Goal: Task Accomplishment & Management: Manage account settings

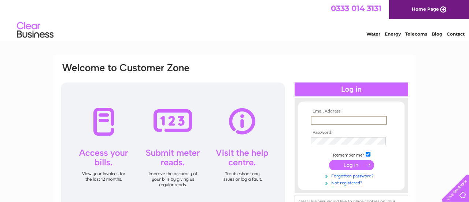
click at [359, 120] on input "text" at bounding box center [349, 120] width 76 height 9
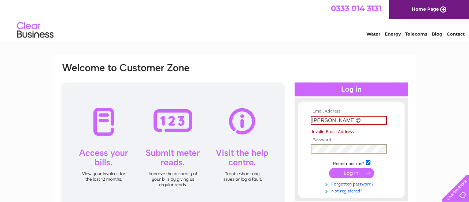
click at [350, 122] on input "helen@" at bounding box center [349, 120] width 76 height 9
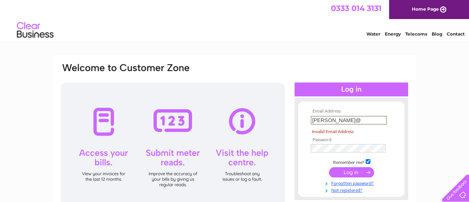
type input "Helen@bishybarnabees.co.uk"
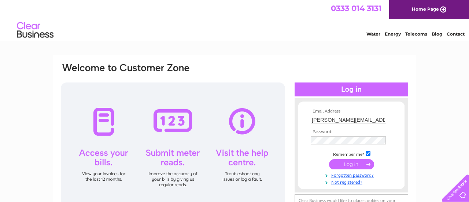
click at [355, 163] on input "submit" at bounding box center [351, 164] width 45 height 10
click at [357, 164] on input "submit" at bounding box center [351, 164] width 45 height 10
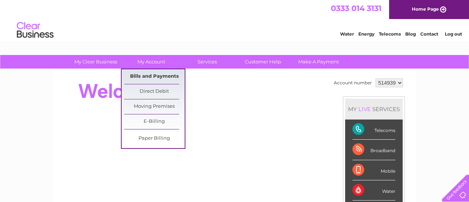
click at [141, 81] on link "Bills and Payments" at bounding box center [154, 76] width 60 height 15
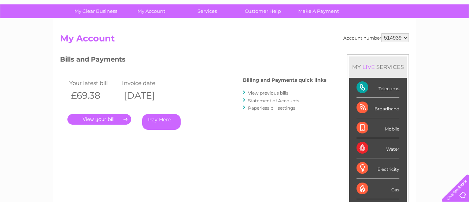
scroll to position [51, 0]
click at [259, 95] on link "View previous bills" at bounding box center [268, 92] width 40 height 5
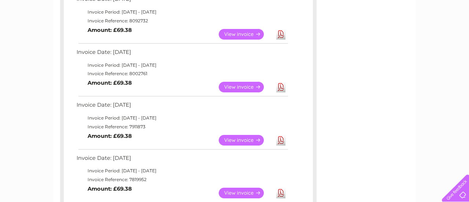
scroll to position [52, 0]
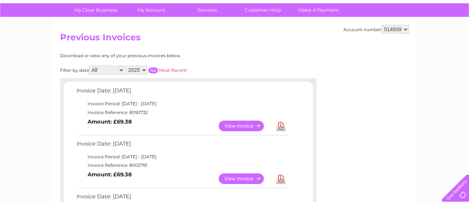
click at [142, 70] on select "2025 2024 2023 2022" at bounding box center [137, 70] width 22 height 9
select select "2024"
click at [126, 66] on select "2025 2024 2023 2022" at bounding box center [137, 70] width 22 height 9
click at [152, 71] on input "button" at bounding box center [153, 70] width 10 height 6
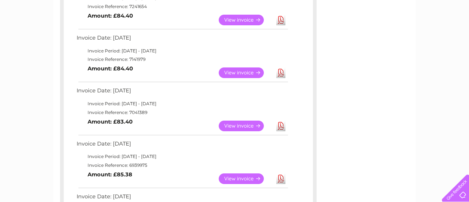
scroll to position [158, 0]
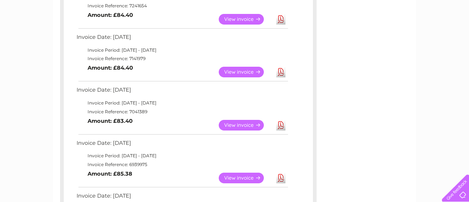
click at [243, 126] on link "View" at bounding box center [246, 125] width 54 height 11
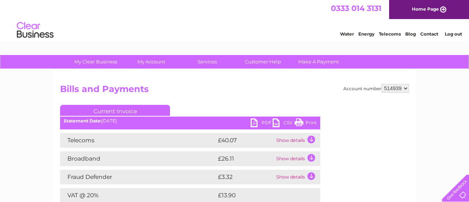
click at [265, 124] on link "PDF" at bounding box center [261, 123] width 22 height 11
click at [453, 36] on link "Log out" at bounding box center [453, 33] width 17 height 5
